Goal: Navigation & Orientation: Find specific page/section

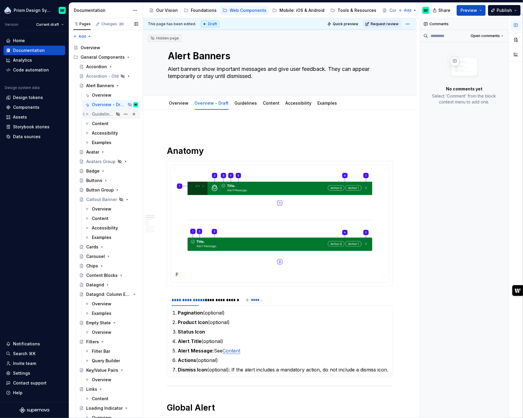
click at [103, 115] on div "Guidelines" at bounding box center [103, 114] width 22 height 6
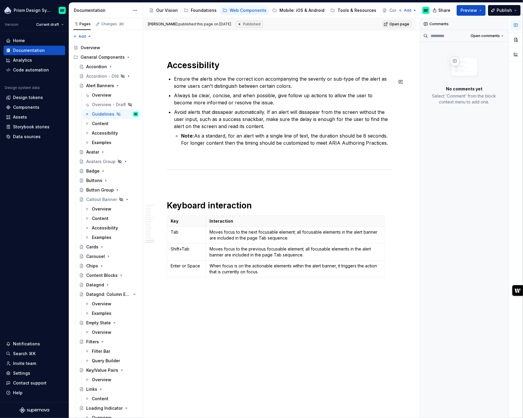
scroll to position [2429, 0]
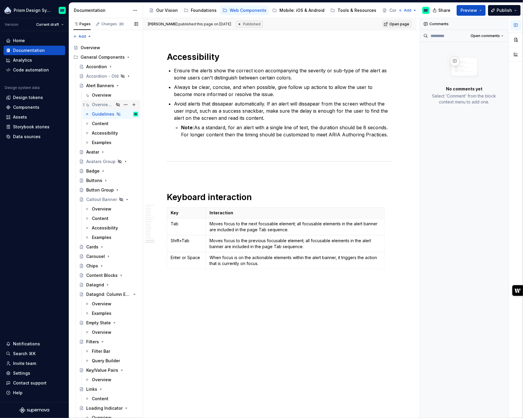
click at [97, 101] on div "Overview - Draft" at bounding box center [115, 104] width 46 height 8
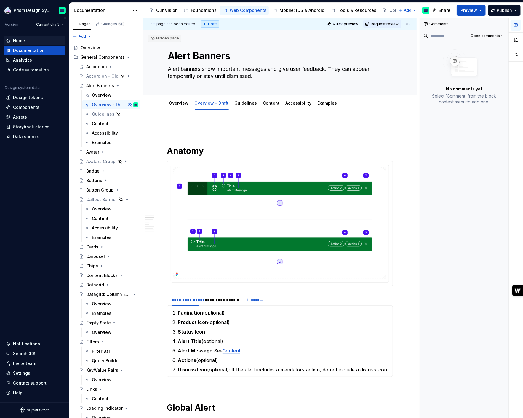
type textarea "*"
click at [27, 41] on div "Home" at bounding box center [34, 41] width 57 height 6
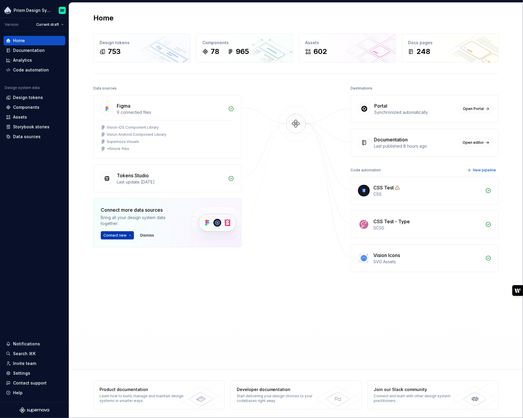
click at [116, 236] on span "Connect new" at bounding box center [114, 235] width 23 height 5
click at [59, 225] on div "Home Documentation Analytics Code automation Design system data Design tokens C…" at bounding box center [34, 216] width 69 height 371
